Goal: Navigation & Orientation: Find specific page/section

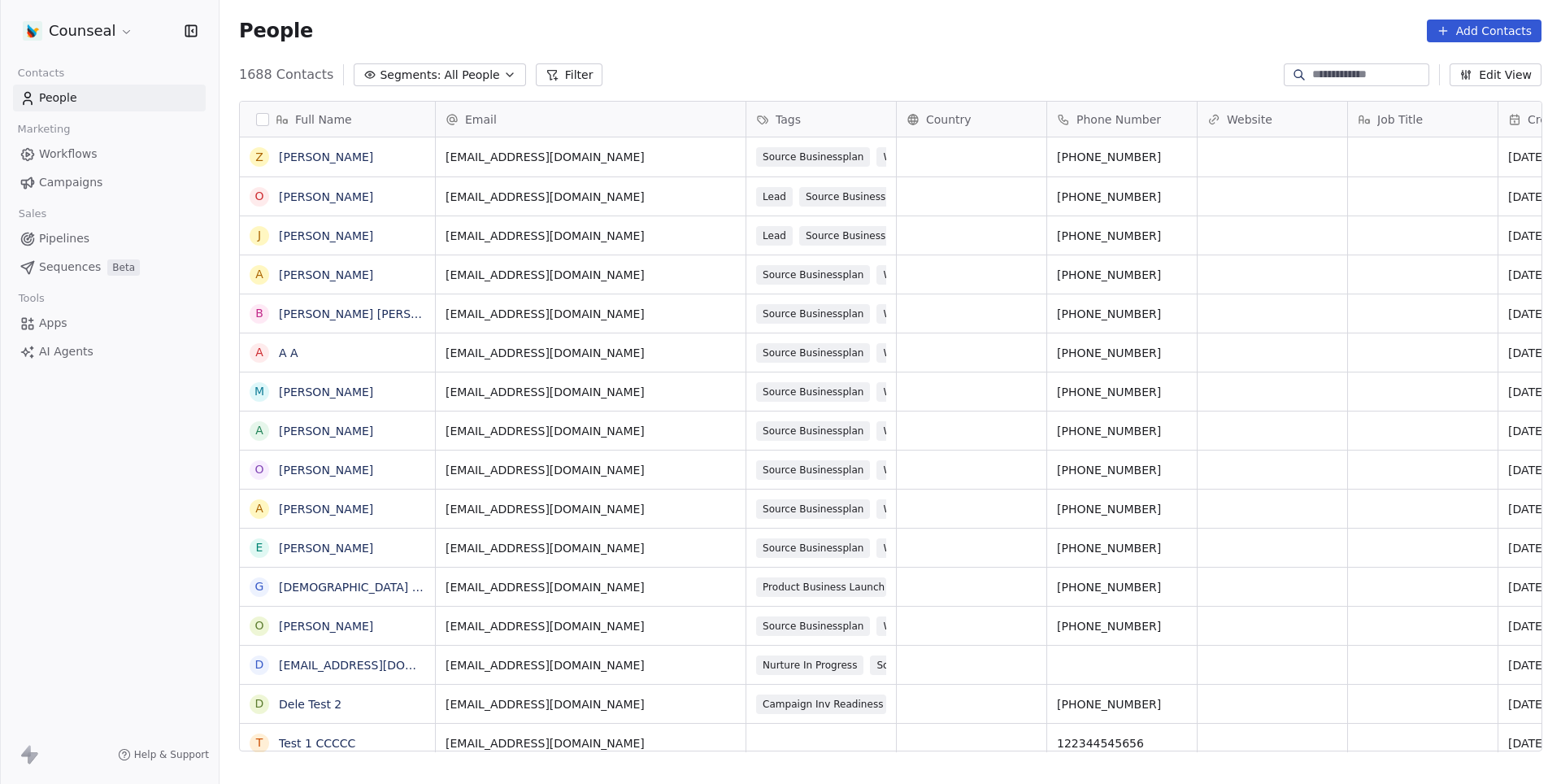
scroll to position [689, 1341]
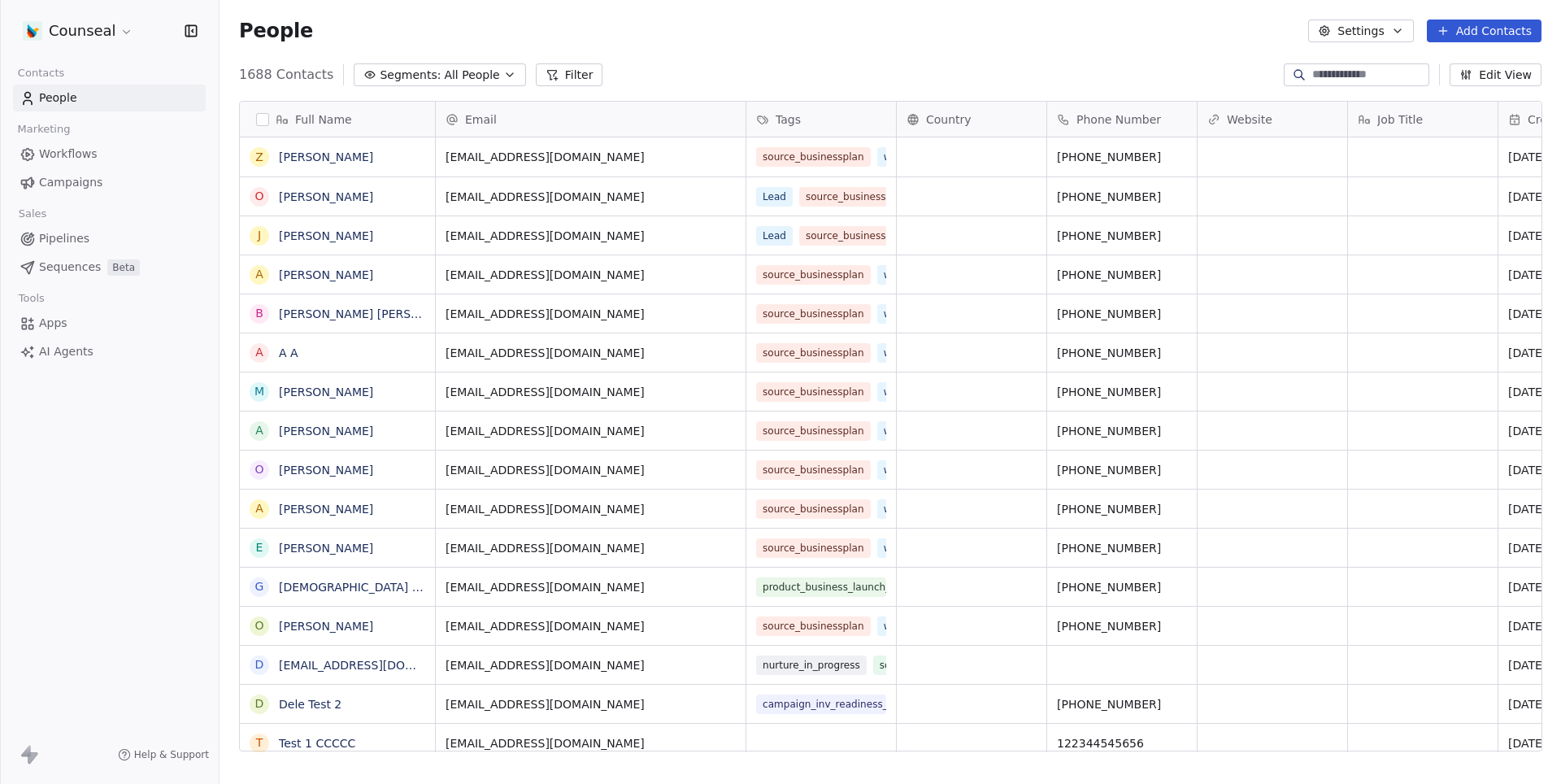
click at [66, 151] on span "Workflows" at bounding box center [69, 154] width 59 height 17
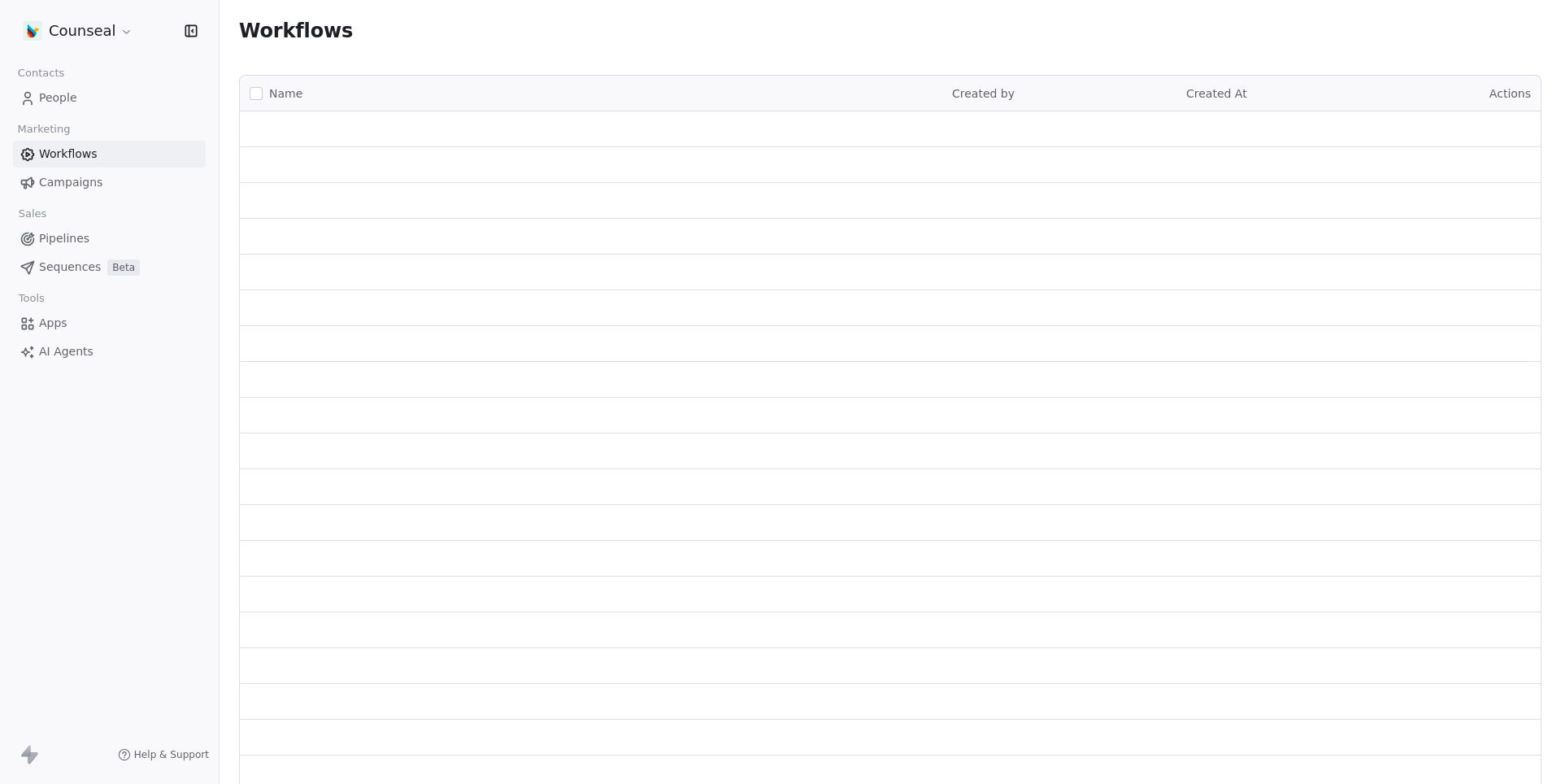
click at [107, 178] on link "Campaigns" at bounding box center [110, 182] width 193 height 27
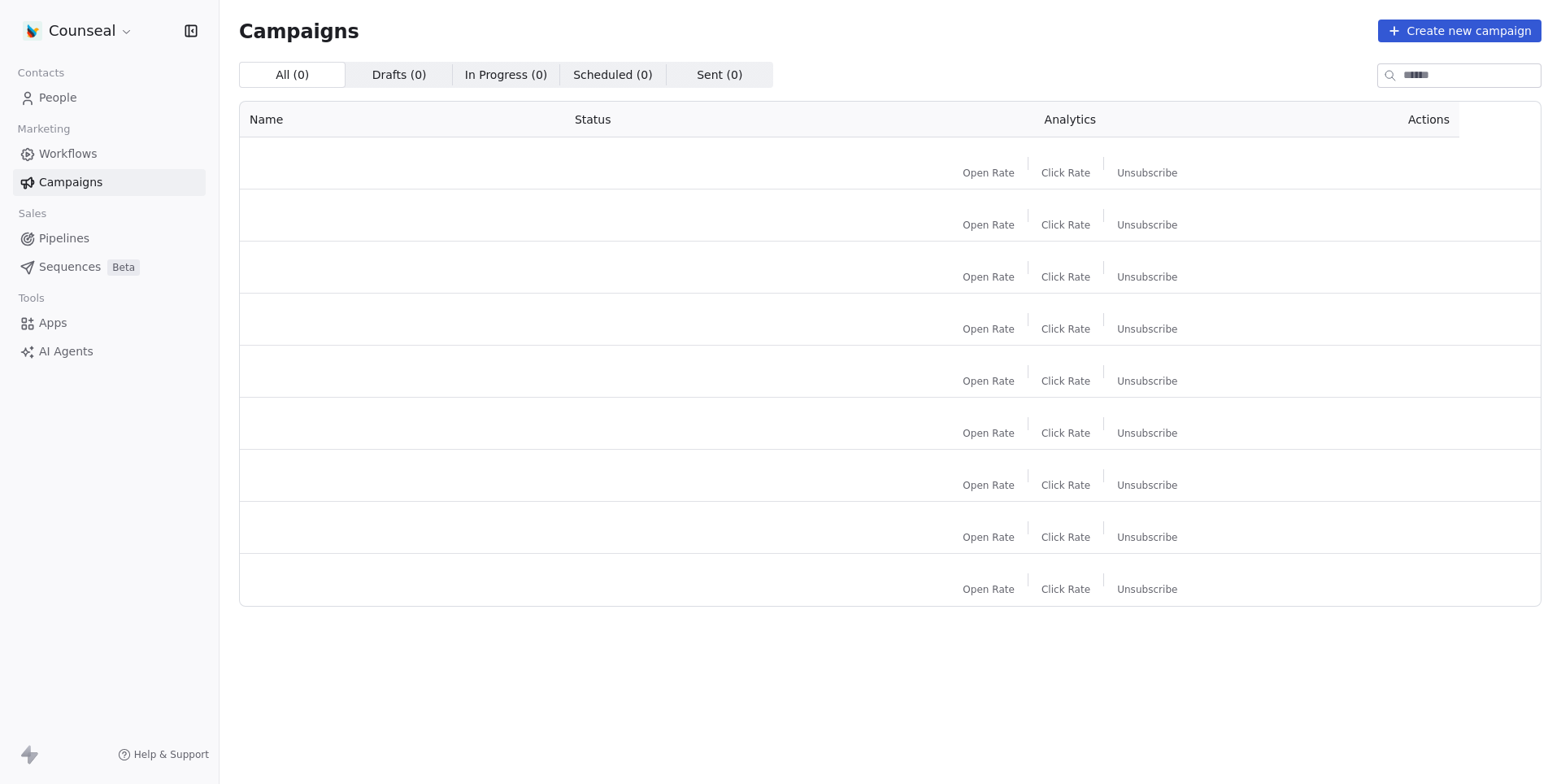
click at [87, 158] on span "Workflows" at bounding box center [69, 154] width 59 height 17
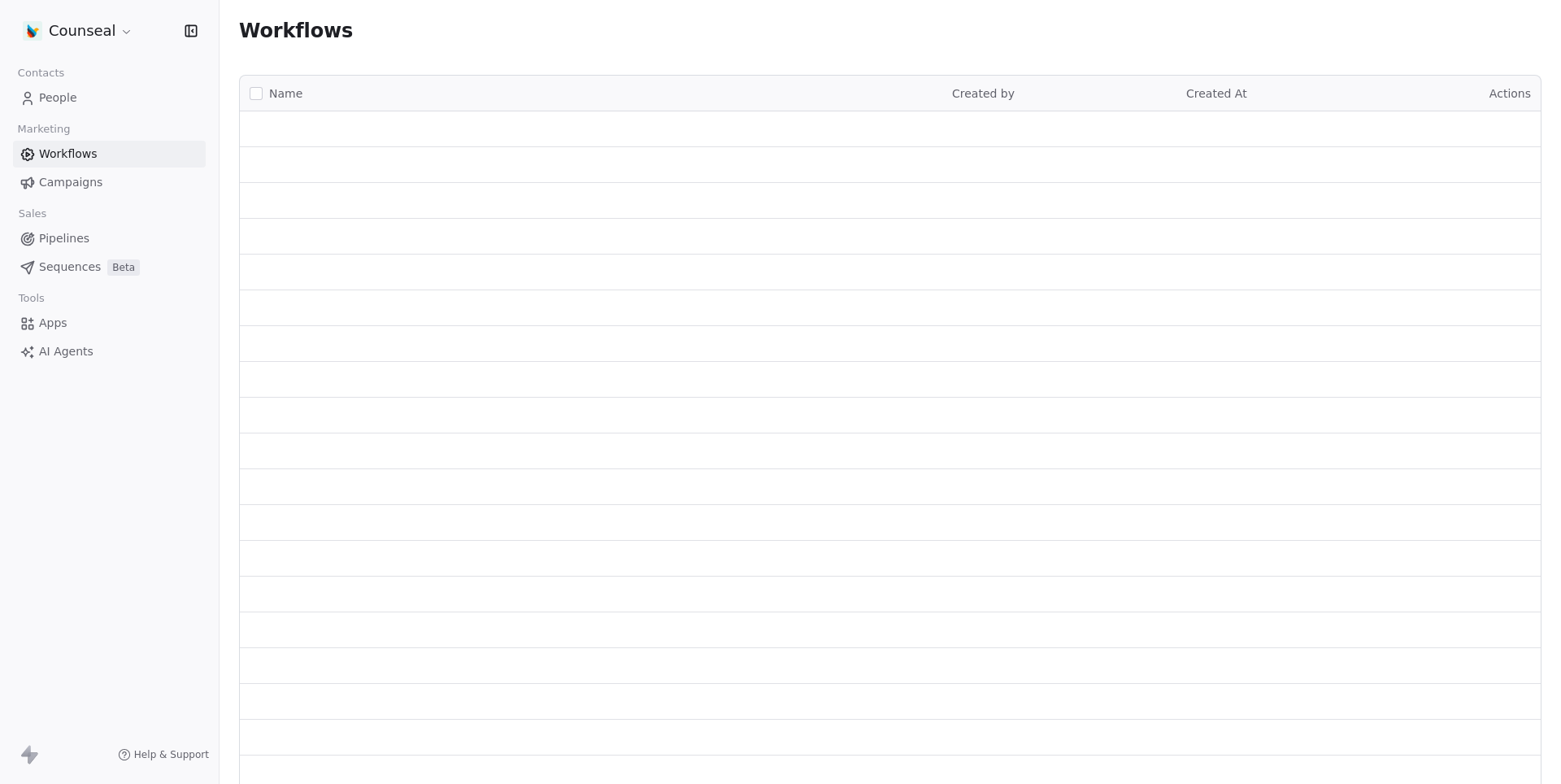
click at [54, 91] on span "People" at bounding box center [58, 97] width 38 height 17
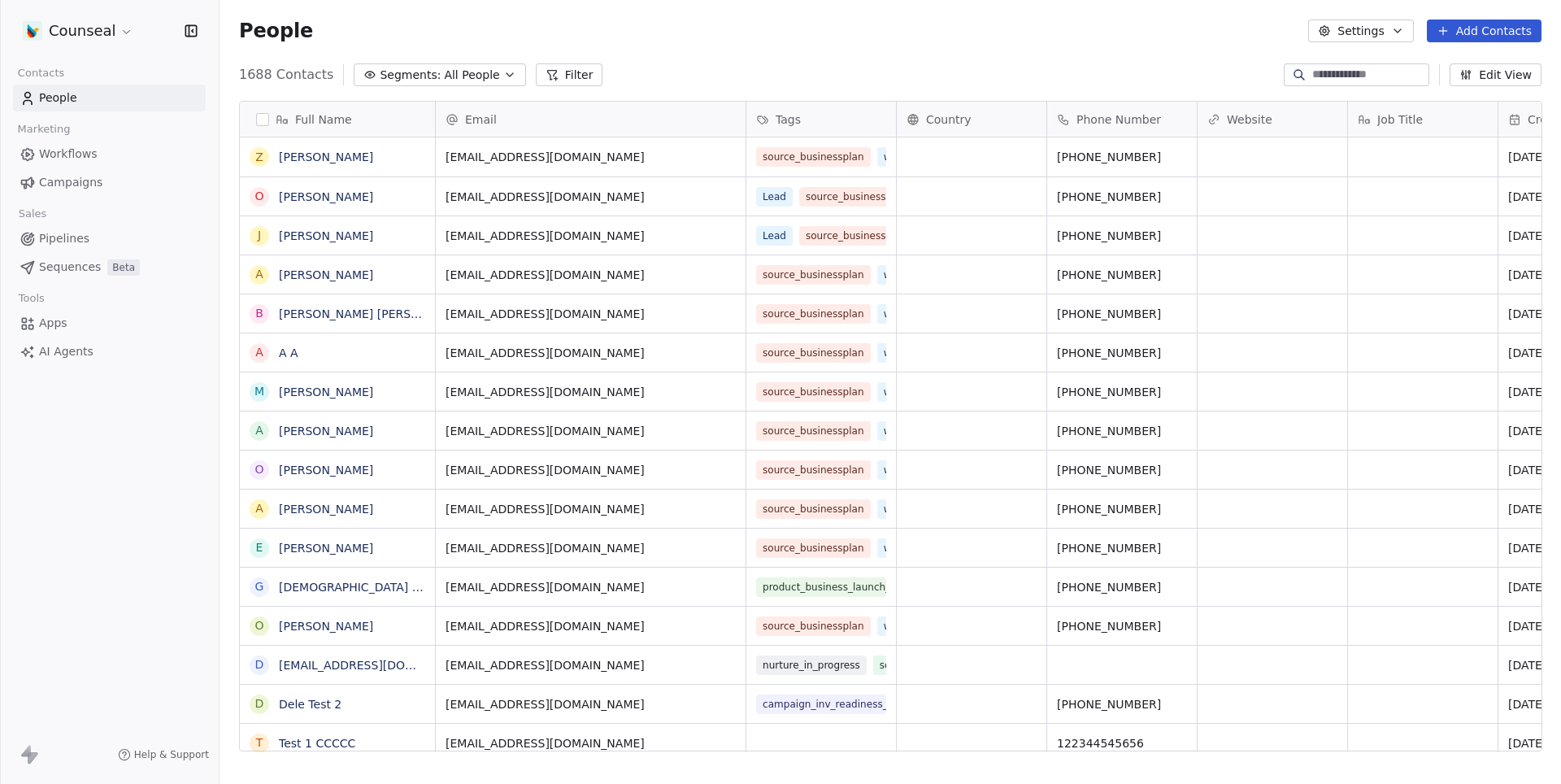
click at [89, 157] on span "Workflows" at bounding box center [69, 154] width 59 height 17
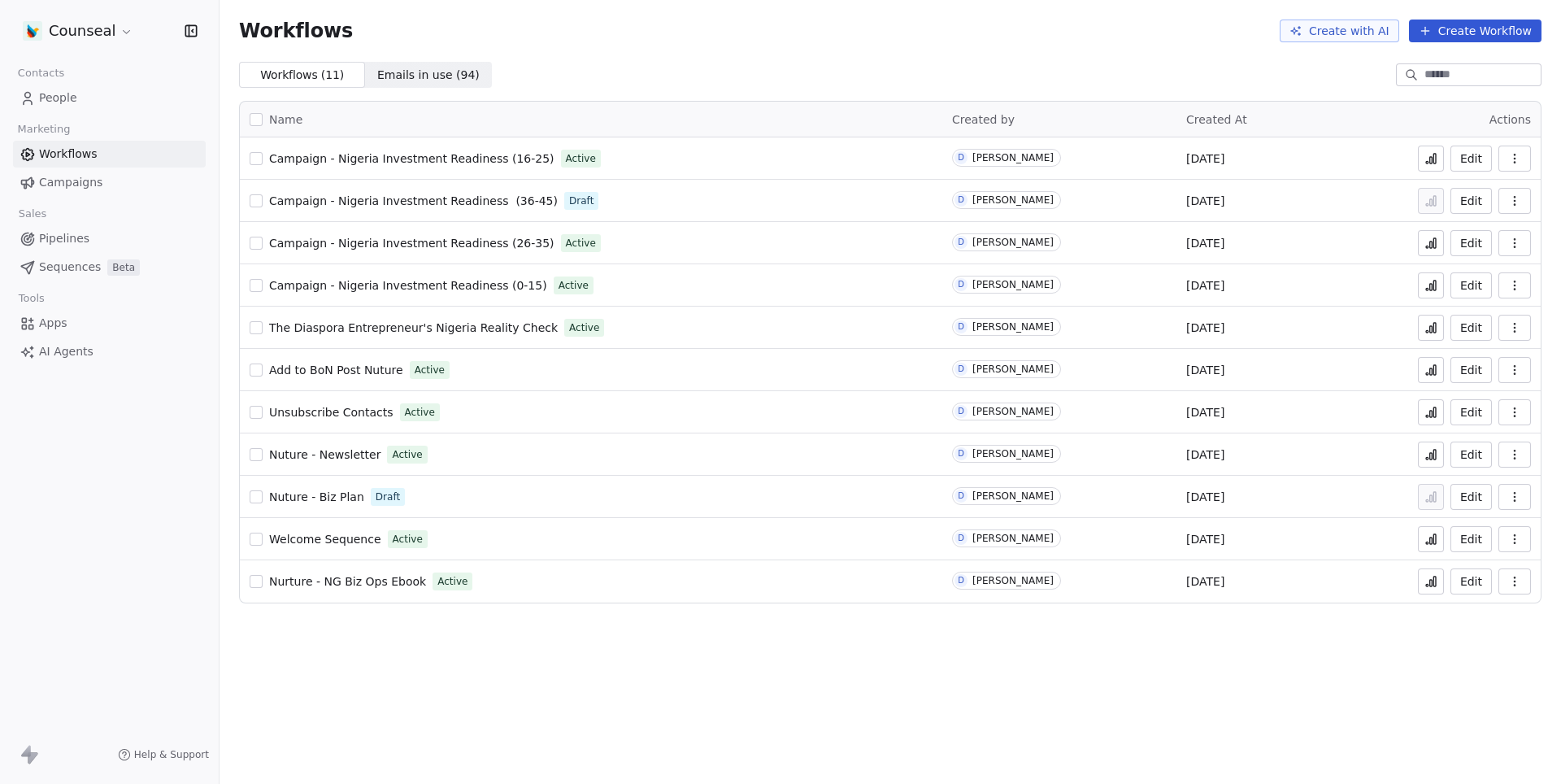
click at [332, 497] on span "Nuture - Biz Plan" at bounding box center [316, 496] width 96 height 13
click at [455, 255] on td "Campaign - Nigeria Investment Readiness (26-35) Active" at bounding box center [591, 243] width 703 height 42
click at [455, 250] on link "Campaign - Nigeria Investment Readiness (26-35)" at bounding box center [412, 243] width 286 height 16
click at [402, 196] on span "Campaign - Nigeria Investment Readiness (36-45)" at bounding box center [413, 201] width 288 height 13
